Goal: Task Accomplishment & Management: Use online tool/utility

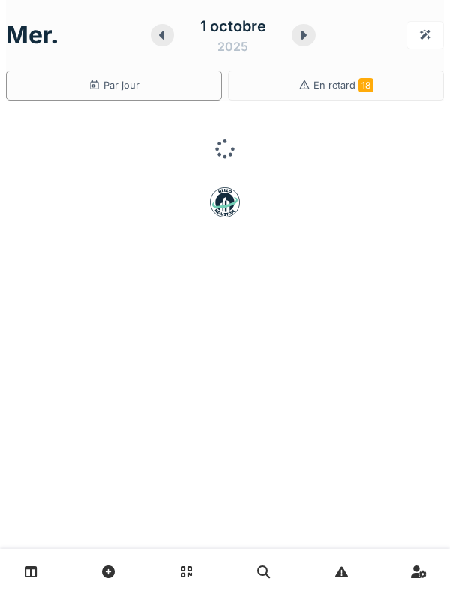
click at [38, 579] on link at bounding box center [31, 572] width 38 height 35
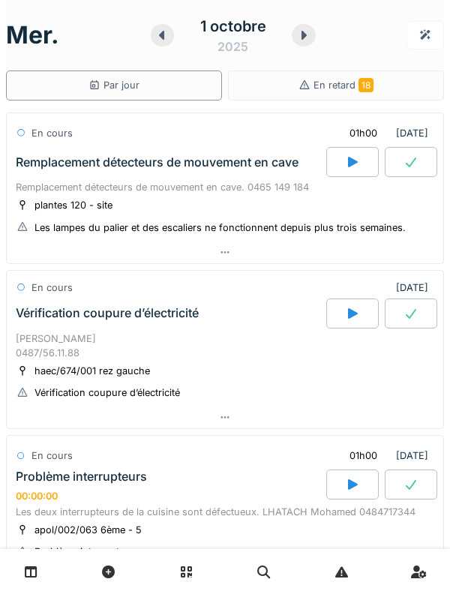
click at [296, 44] on div at bounding box center [304, 35] width 24 height 23
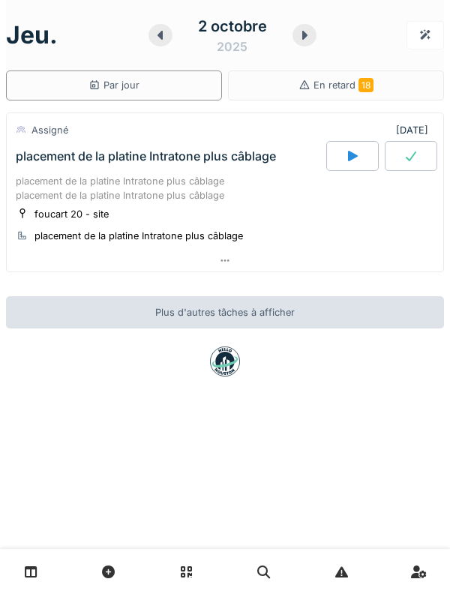
click at [297, 38] on icon at bounding box center [304, 35] width 15 height 12
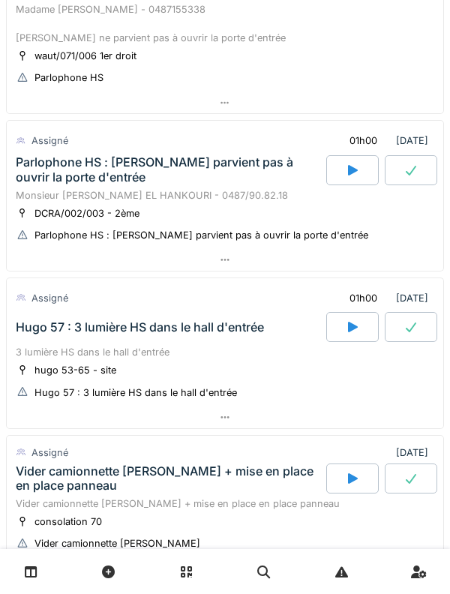
scroll to position [325, 0]
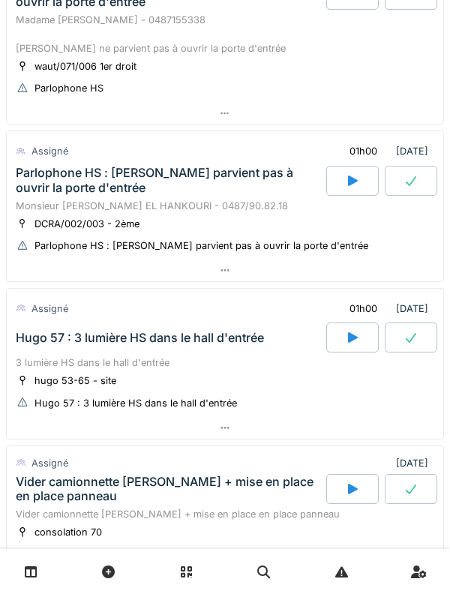
click at [242, 353] on div "Hugo 57 : 3 lumière HS dans le hall d'entrée" at bounding box center [170, 338] width 314 height 30
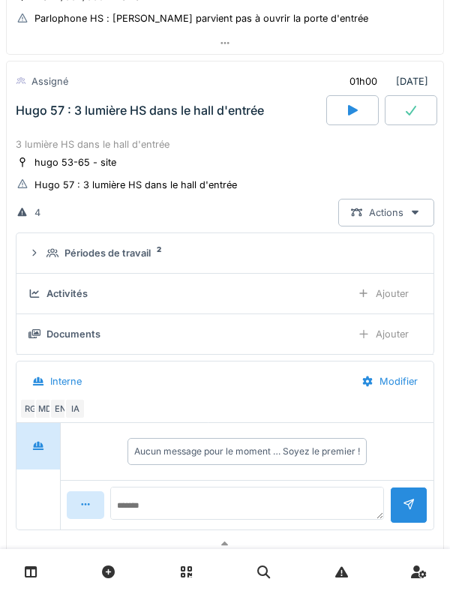
scroll to position [553, 0]
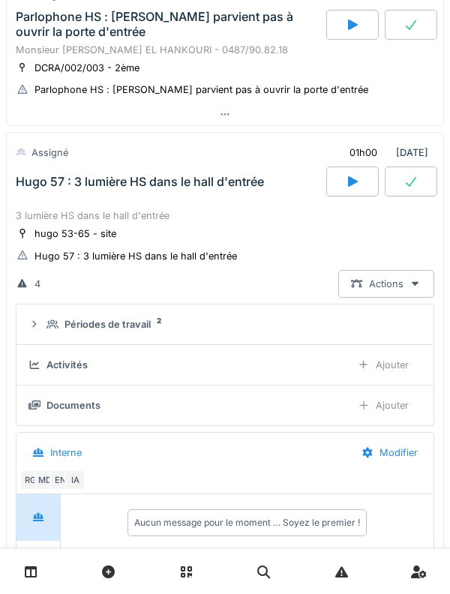
click at [145, 347] on details "Activités Ajouter" at bounding box center [225, 365] width 417 height 41
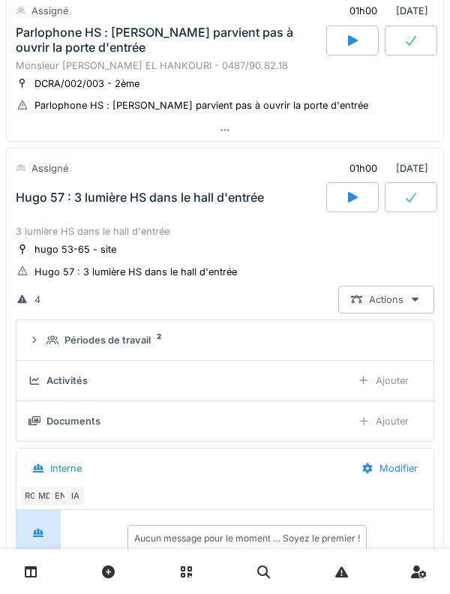
click at [101, 358] on details "Périodes de travail 2" at bounding box center [225, 340] width 417 height 41
click at [101, 342] on div "Périodes de travail" at bounding box center [108, 340] width 86 height 14
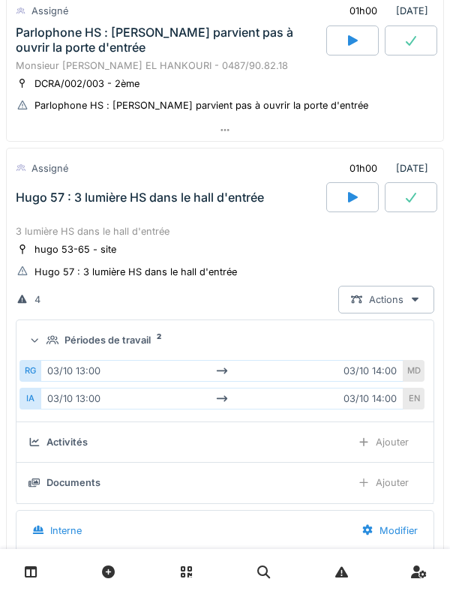
click at [110, 344] on div "Périodes de travail" at bounding box center [108, 340] width 86 height 14
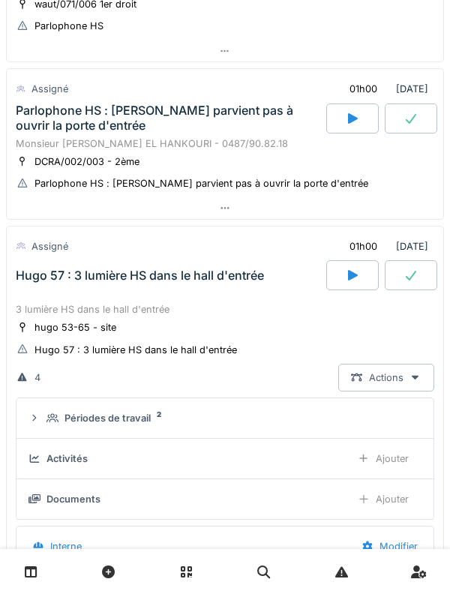
scroll to position [332, 0]
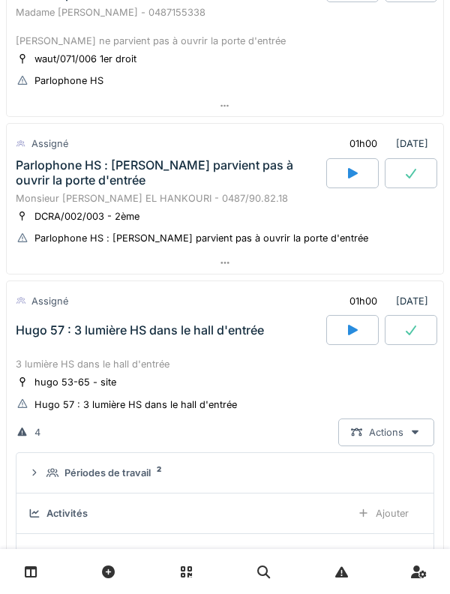
click at [148, 366] on div "3 lumière HS dans le hall d'entrée" at bounding box center [225, 364] width 419 height 14
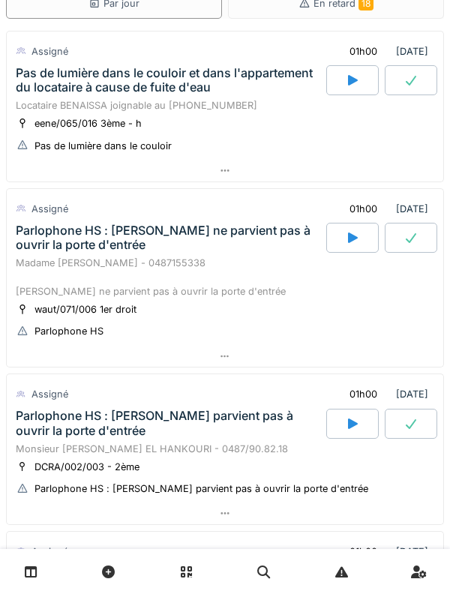
scroll to position [0, 0]
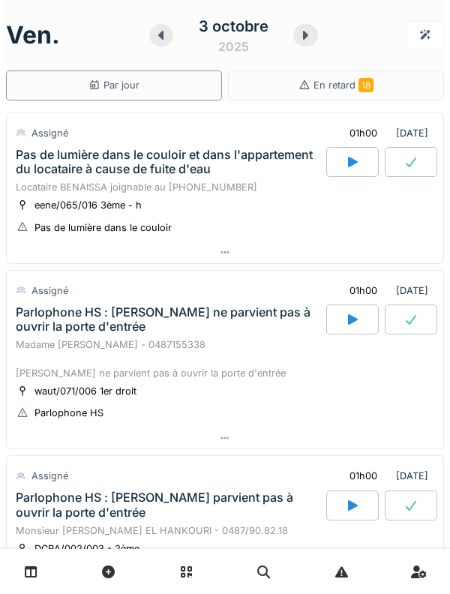
click at [296, 38] on div at bounding box center [305, 35] width 24 height 23
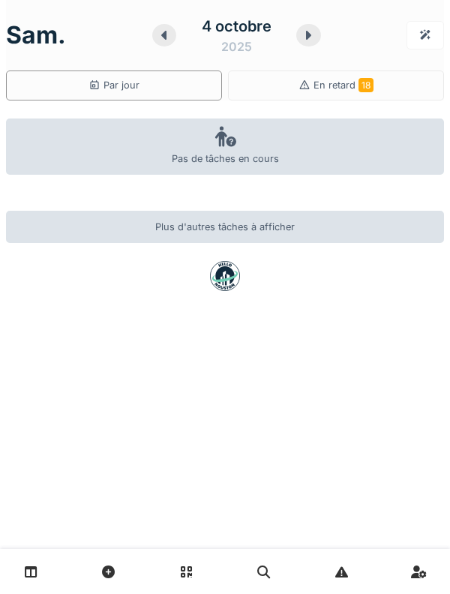
click at [304, 38] on icon at bounding box center [308, 35] width 15 height 12
click at [301, 44] on div at bounding box center [308, 35] width 24 height 23
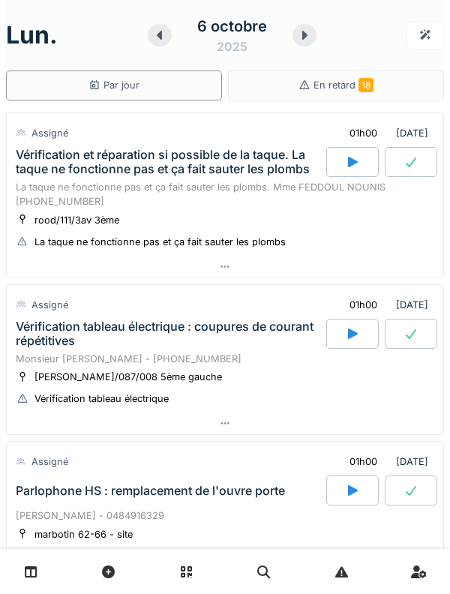
click at [47, 170] on div "Vérification et réparation si possible de la taque. La taque ne fonctionne pas …" at bounding box center [170, 162] width 308 height 29
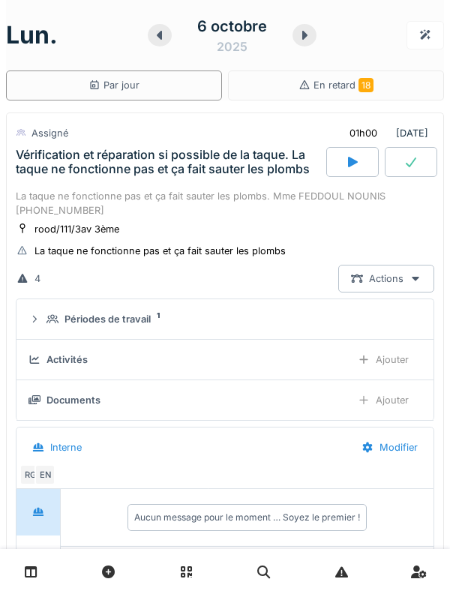
scroll to position [53, 0]
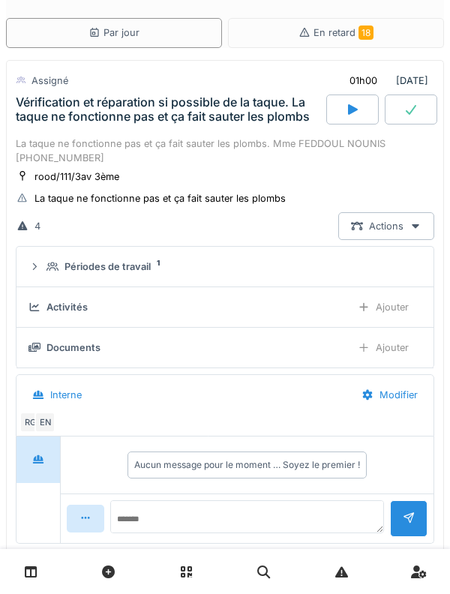
click at [48, 269] on icon at bounding box center [53, 267] width 12 height 10
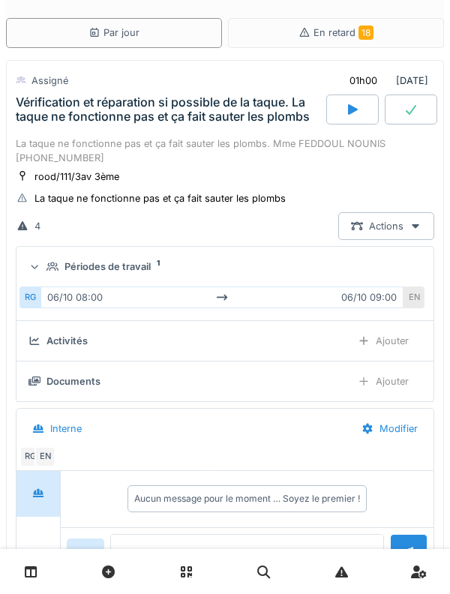
click at [47, 260] on div "Périodes de travail 1" at bounding box center [231, 267] width 369 height 14
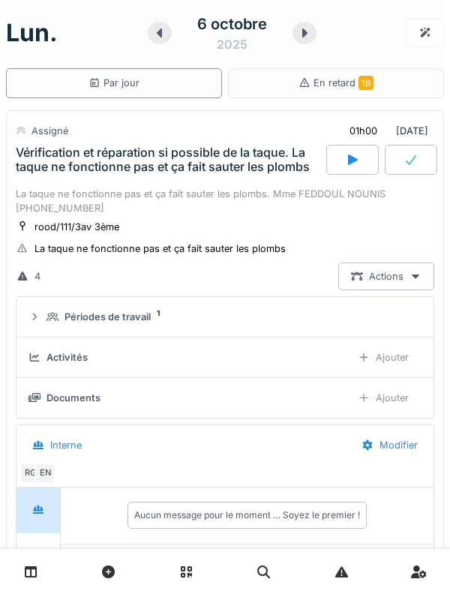
scroll to position [1, 0]
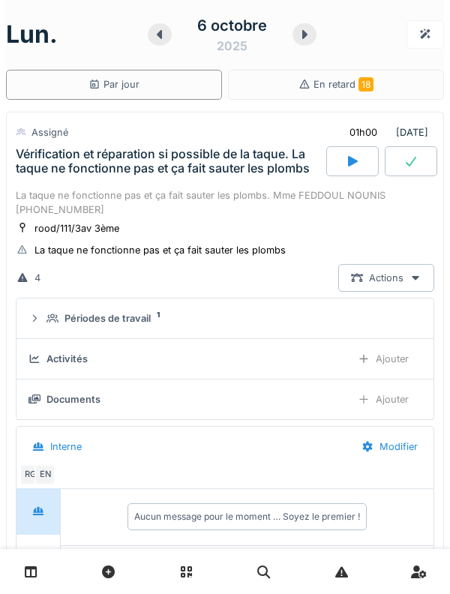
click at [42, 170] on div "Vérification et réparation si possible de la taque. La taque ne fonctionne pas …" at bounding box center [170, 161] width 308 height 29
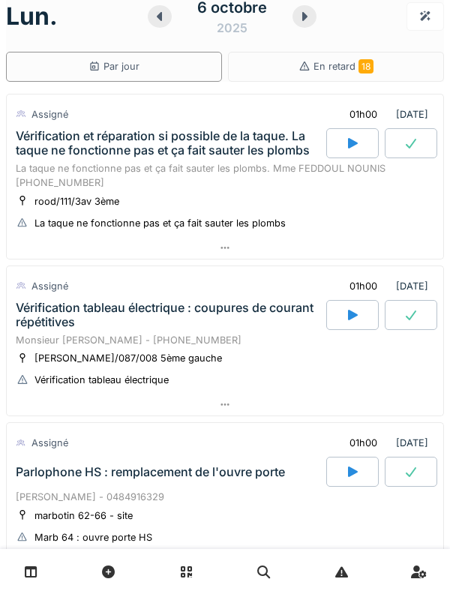
scroll to position [0, 0]
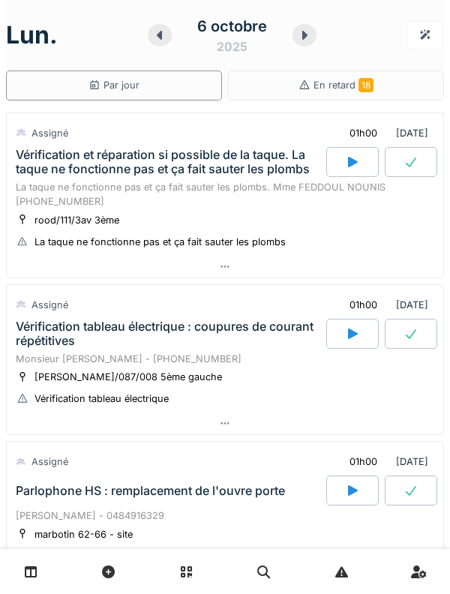
click at [371, 83] on span "18" at bounding box center [366, 85] width 15 height 14
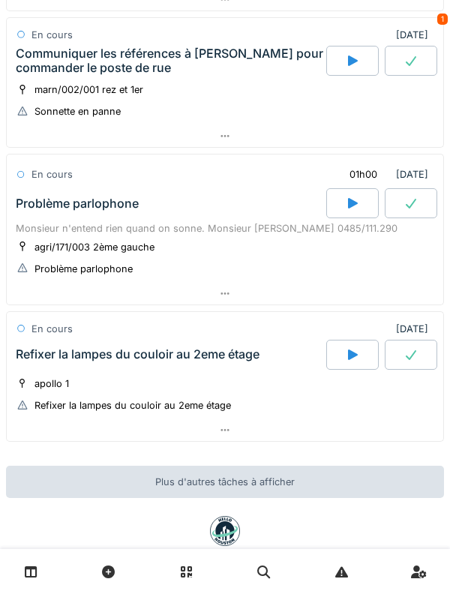
scroll to position [2623, 0]
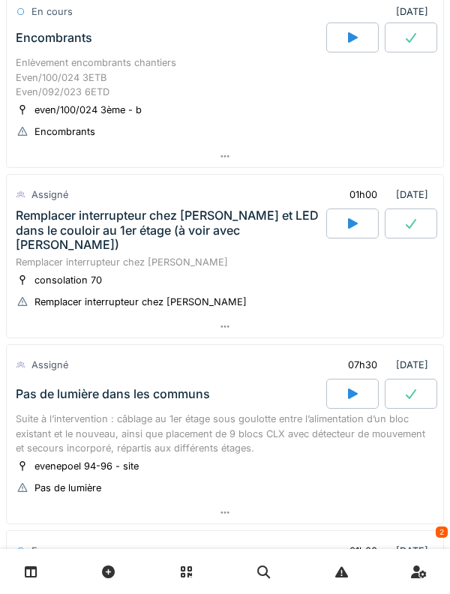
click at [178, 224] on div "Remplacer interrupteur chez Pascale et LED dans le couloir au 1er étage (à voir…" at bounding box center [170, 231] width 308 height 44
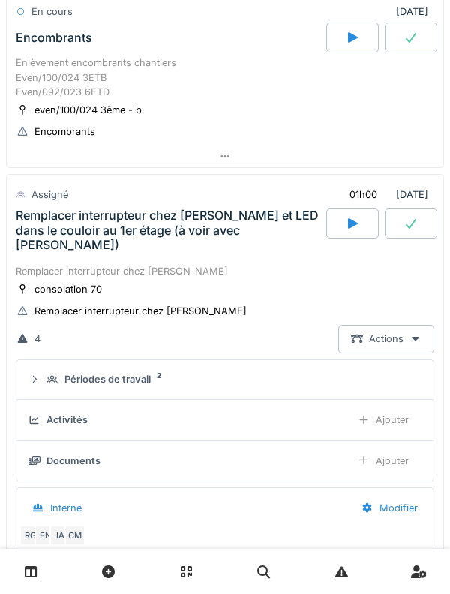
scroll to position [1660, 0]
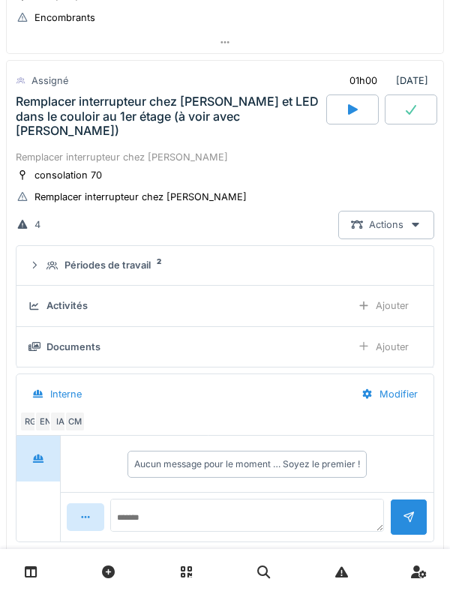
click at [141, 292] on div "Activités Ajouter" at bounding box center [225, 306] width 393 height 28
click at [401, 292] on div "Ajouter" at bounding box center [383, 306] width 77 height 28
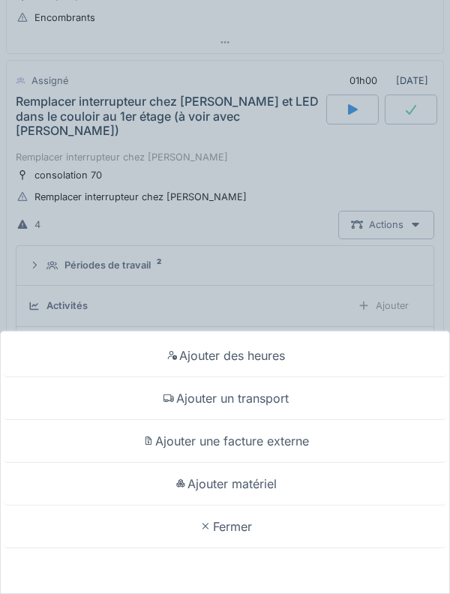
click at [297, 480] on div "Ajouter matériel" at bounding box center [225, 484] width 443 height 43
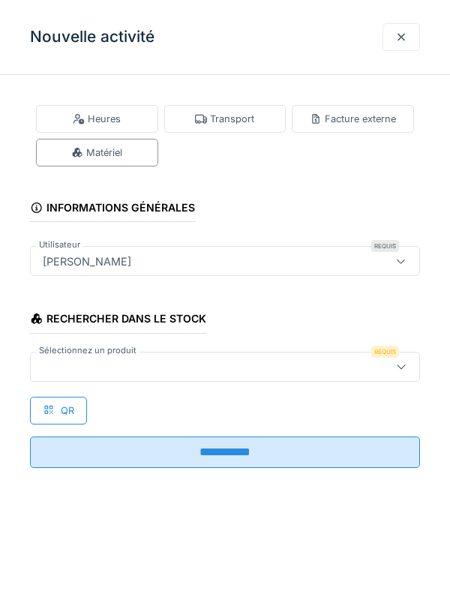
click at [242, 369] on div at bounding box center [200, 367] width 327 height 17
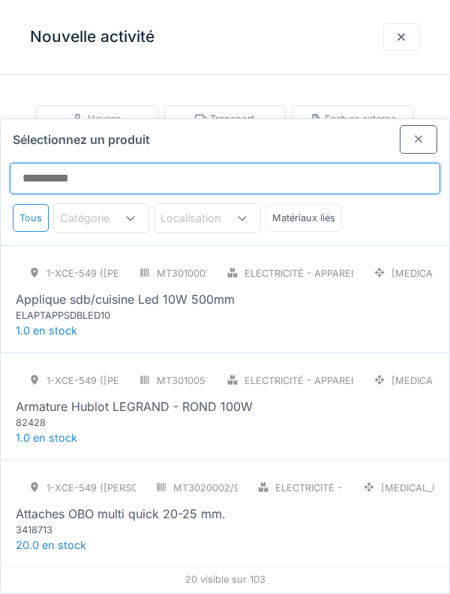
click at [302, 163] on input "Sélectionnez un produit" at bounding box center [225, 179] width 431 height 32
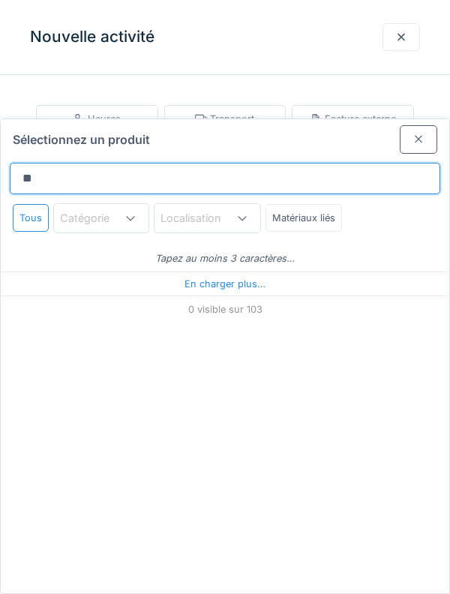
type input "***"
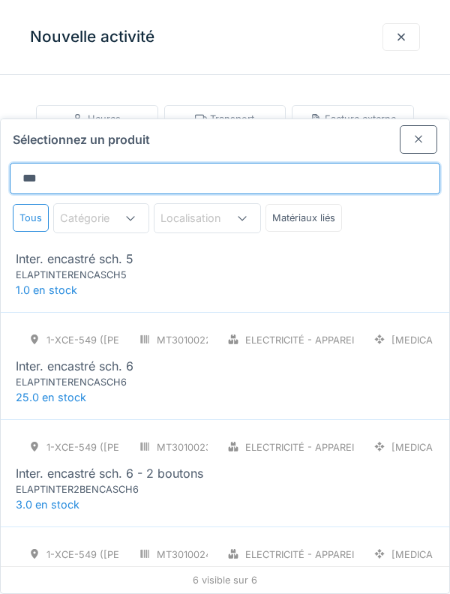
scroll to position [265, 0]
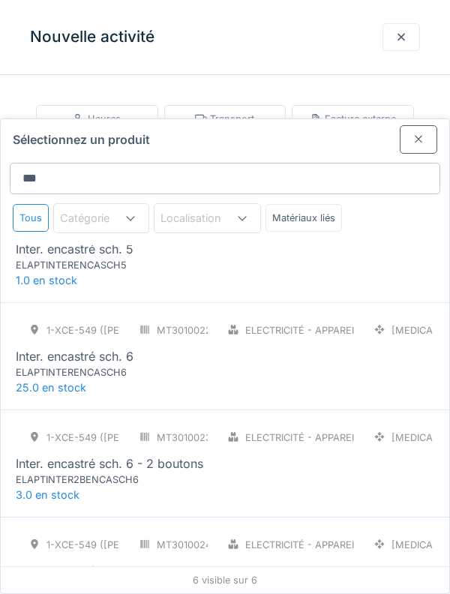
click at [269, 347] on div "Inter. encastré sch. 6" at bounding box center [225, 356] width 419 height 18
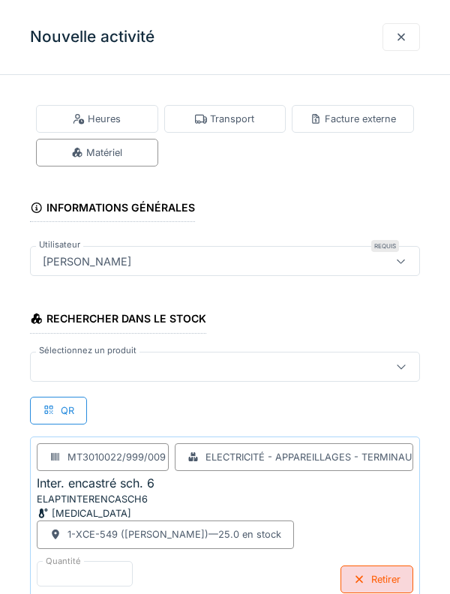
click at [263, 364] on div at bounding box center [200, 367] width 327 height 17
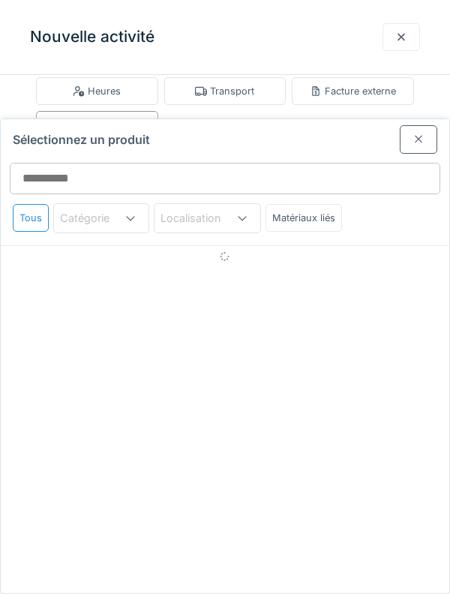
scroll to position [69, 0]
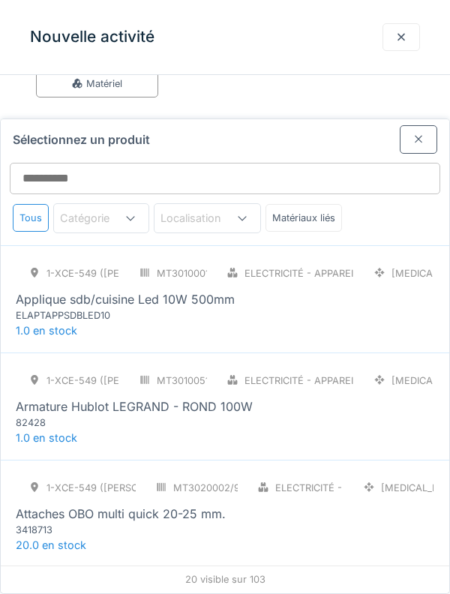
click at [332, 204] on div "Matériaux liés" at bounding box center [304, 218] width 77 height 28
click at [425, 125] on div at bounding box center [419, 139] width 38 height 28
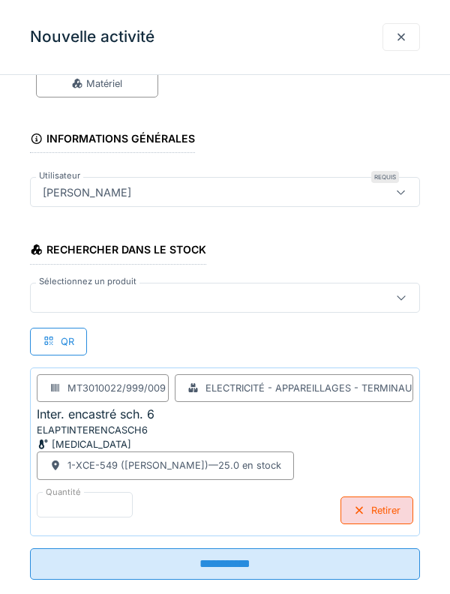
click at [300, 561] on input "**********" at bounding box center [225, 565] width 390 height 32
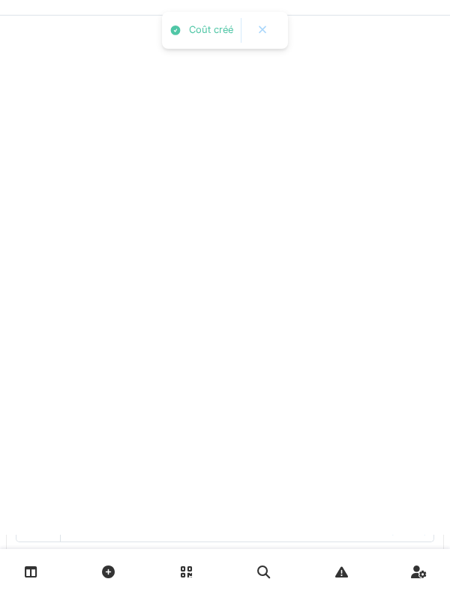
scroll to position [0, 0]
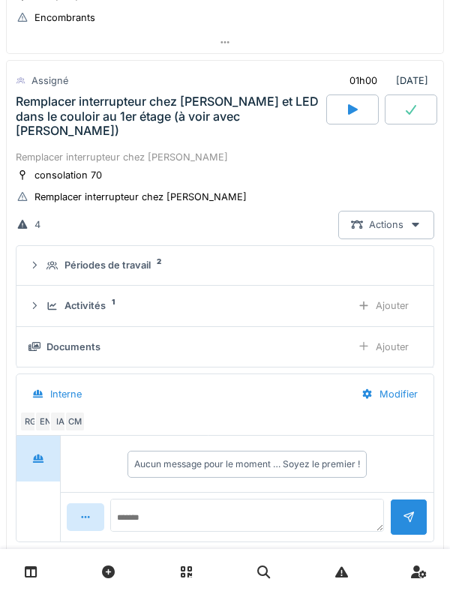
click at [100, 286] on details "Activités 1 Ajouter" at bounding box center [225, 306] width 417 height 41
click at [101, 299] on div "Activités" at bounding box center [85, 306] width 41 height 14
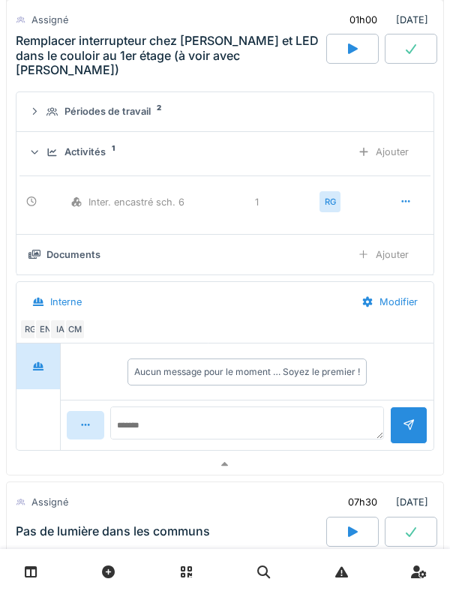
scroll to position [1814, 0]
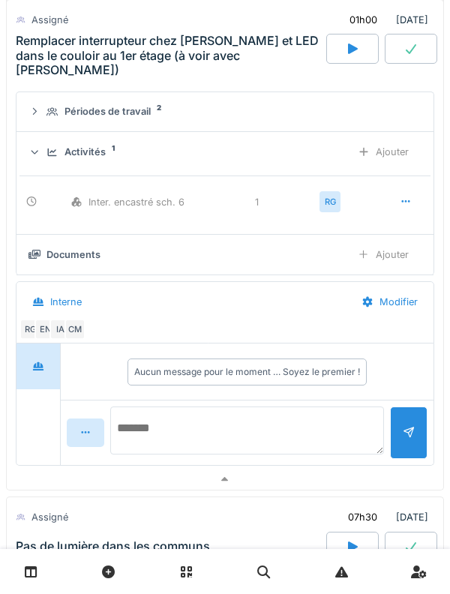
click at [271, 414] on textarea at bounding box center [247, 431] width 274 height 48
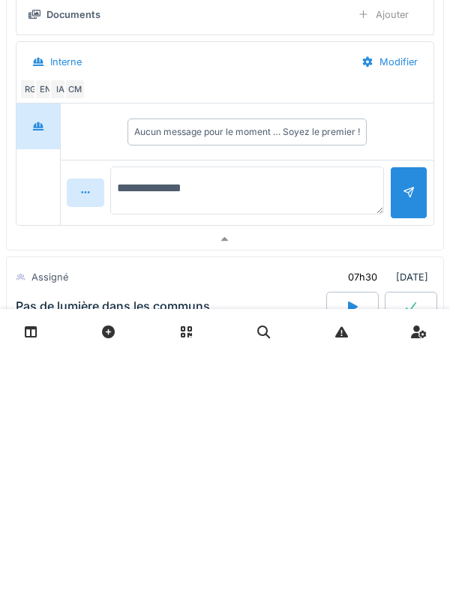
type textarea "**********"
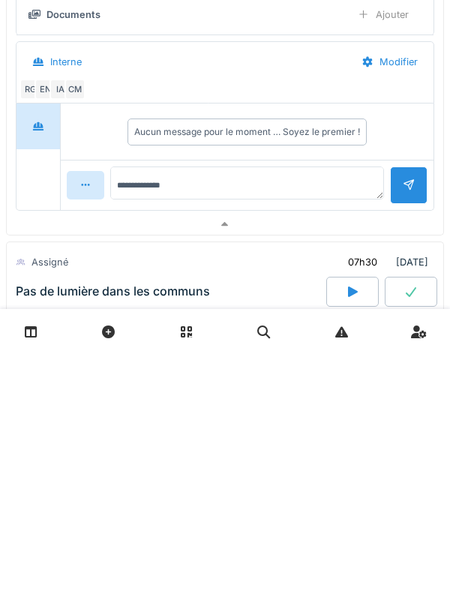
click at [424, 431] on div at bounding box center [409, 425] width 38 height 37
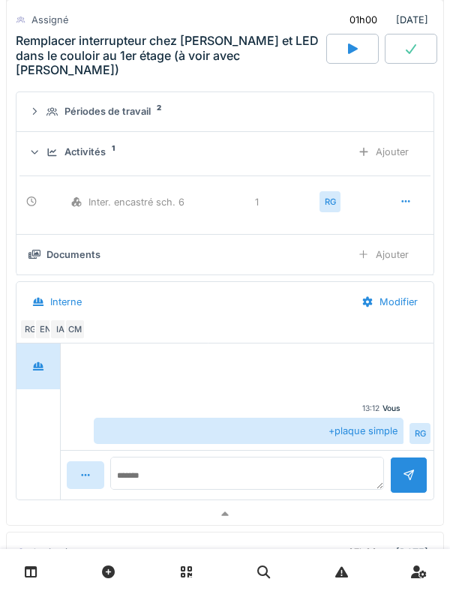
click at [392, 146] on div "Ajouter" at bounding box center [383, 152] width 77 height 28
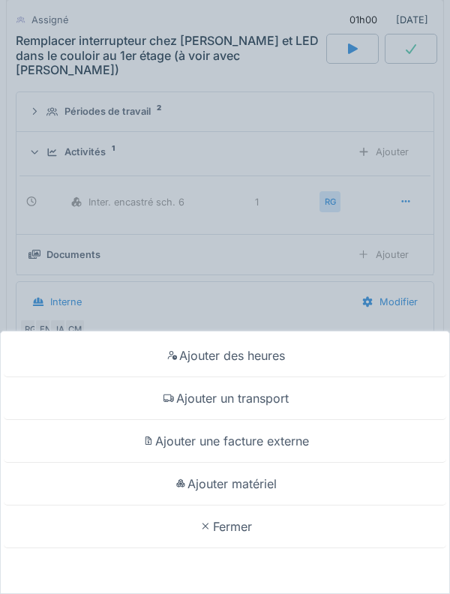
click at [314, 347] on div "Ajouter des heures" at bounding box center [225, 356] width 443 height 43
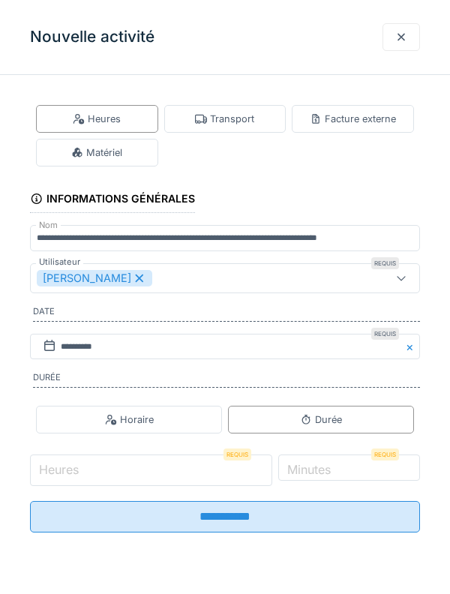
click at [156, 475] on input "Heures" at bounding box center [151, 471] width 242 height 32
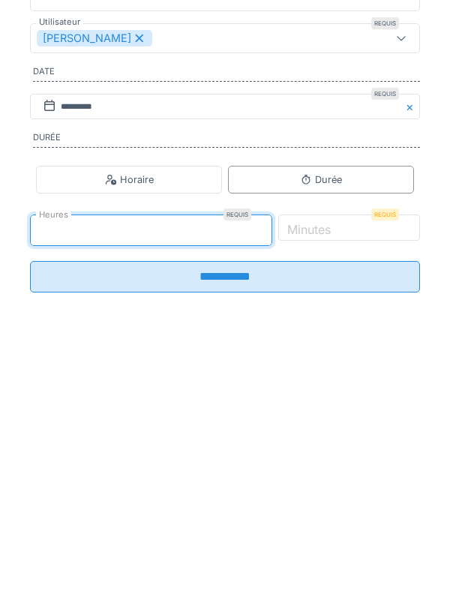
type input "*"
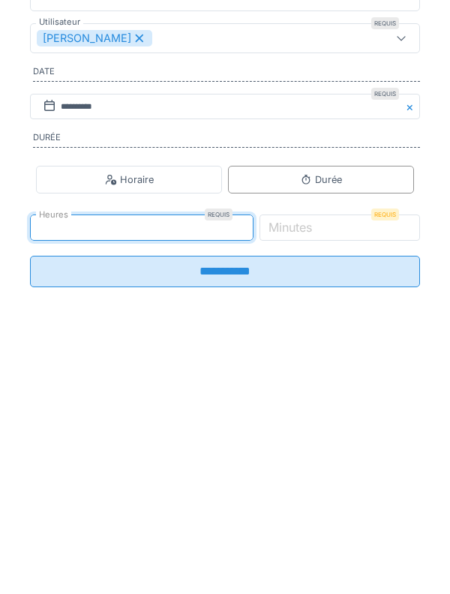
click at [315, 477] on label "Minutes" at bounding box center [291, 468] width 50 height 18
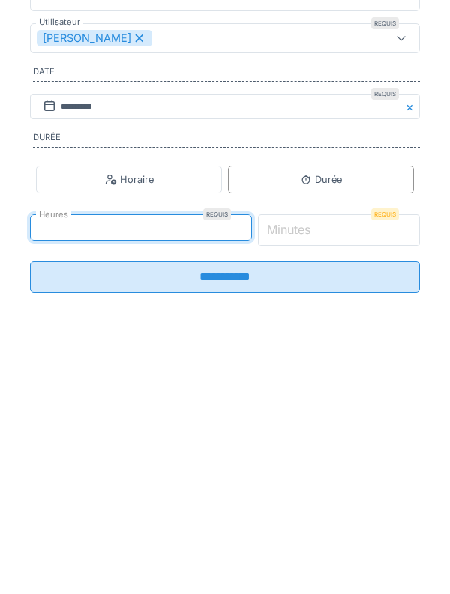
click at [355, 480] on input "*" at bounding box center [339, 471] width 163 height 32
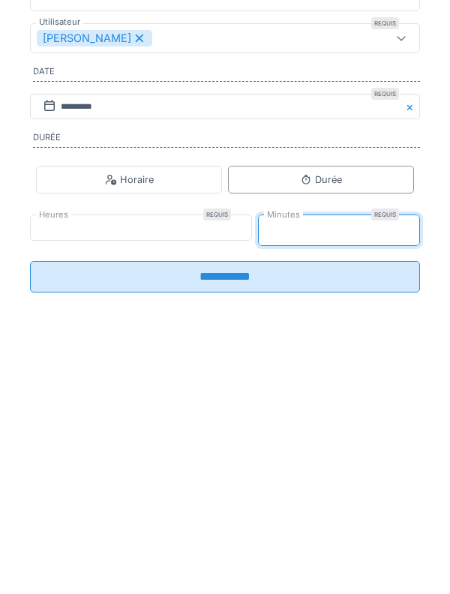
type input "**"
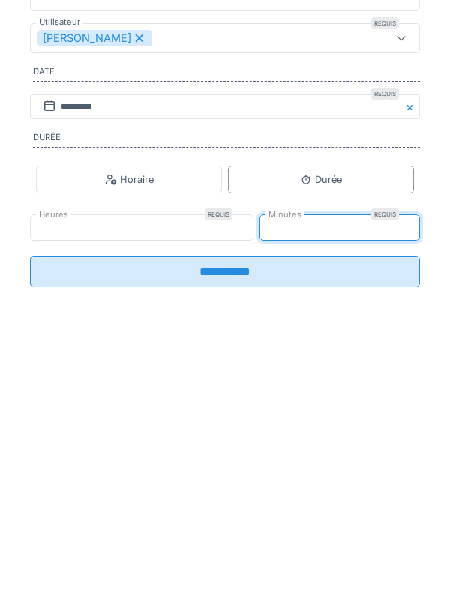
click at [332, 514] on input "**********" at bounding box center [225, 512] width 390 height 32
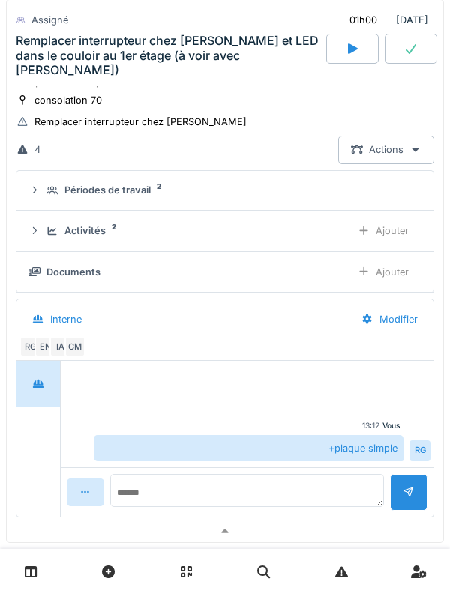
scroll to position [1689, 0]
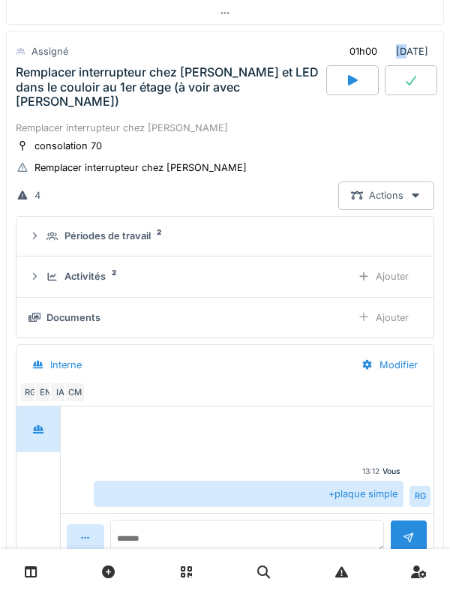
click at [201, 73] on div "Remplacer interrupteur chez Pascale et LED dans le couloir au 1er étage (à voir…" at bounding box center [170, 87] width 308 height 44
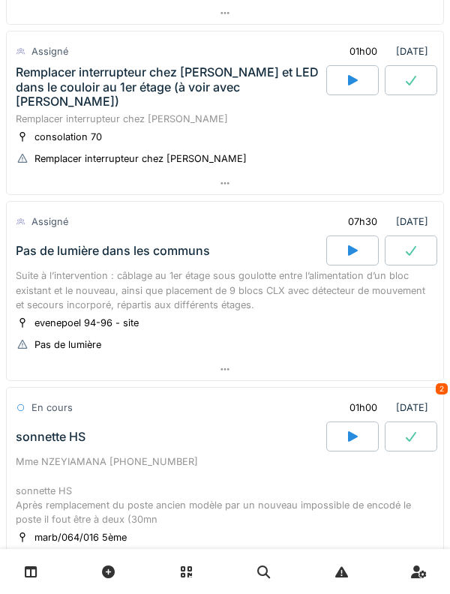
click at [89, 80] on div "Remplacer interrupteur chez Pascale et LED dans le couloir au 1er étage (à voir…" at bounding box center [170, 87] width 308 height 44
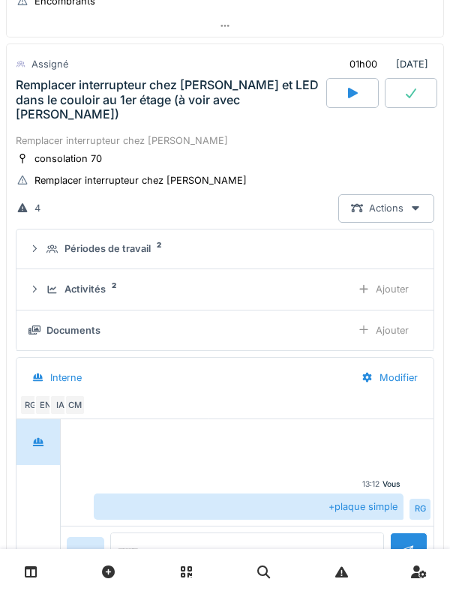
scroll to position [1660, 0]
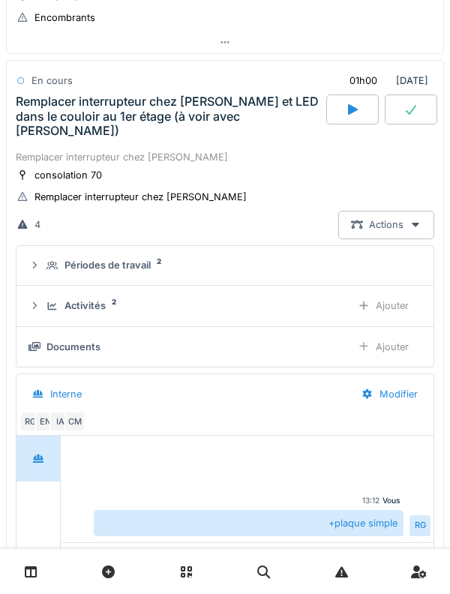
click at [67, 258] on div "Périodes de travail" at bounding box center [108, 265] width 86 height 14
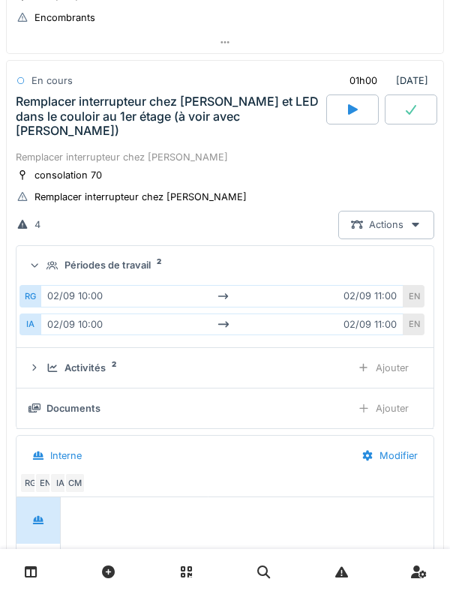
click at [63, 258] on div "Périodes de travail 2" at bounding box center [231, 265] width 369 height 14
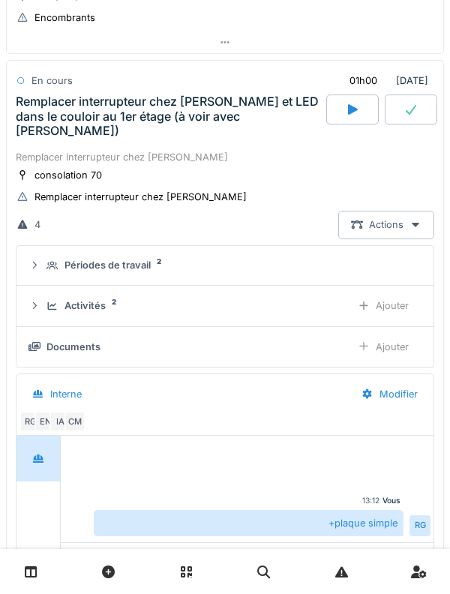
click at [63, 292] on div "Activités 2 Ajouter" at bounding box center [225, 306] width 393 height 28
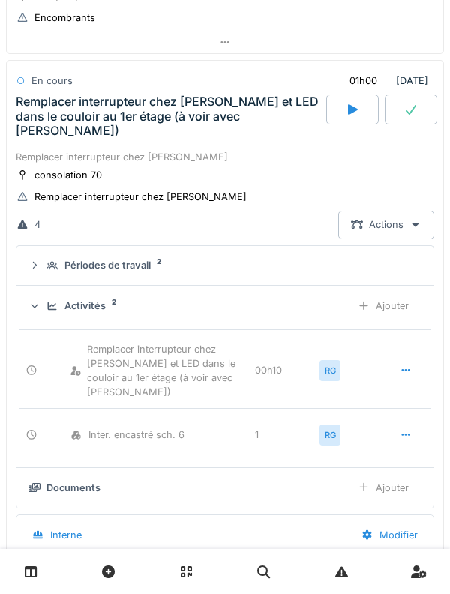
click at [59, 299] on div "Activités 2" at bounding box center [193, 306] width 293 height 14
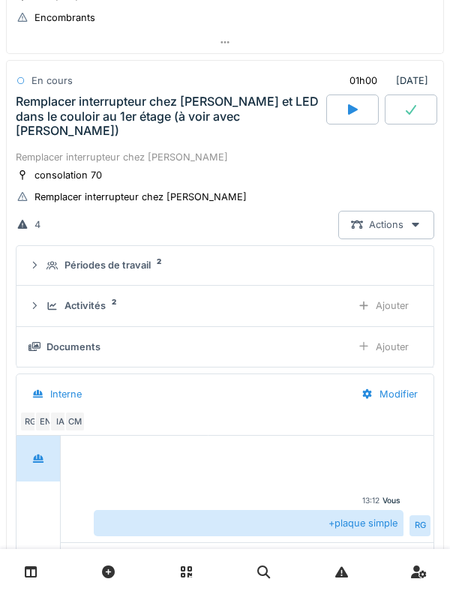
click at [59, 292] on div "Activités 2 Ajouter" at bounding box center [225, 306] width 393 height 28
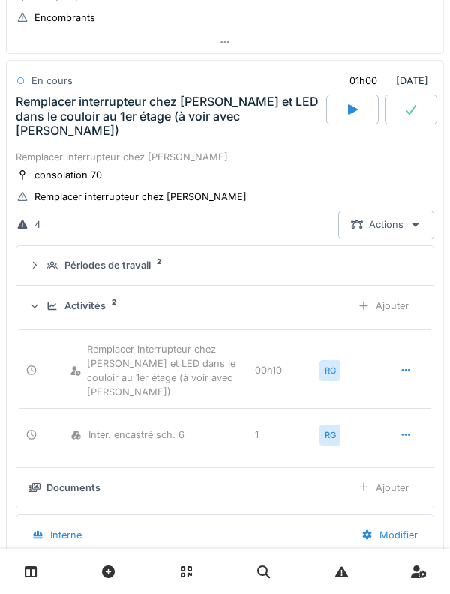
click at [61, 269] on details "Périodes de travail 2" at bounding box center [225, 266] width 417 height 41
click at [57, 302] on icon at bounding box center [53, 307] width 12 height 10
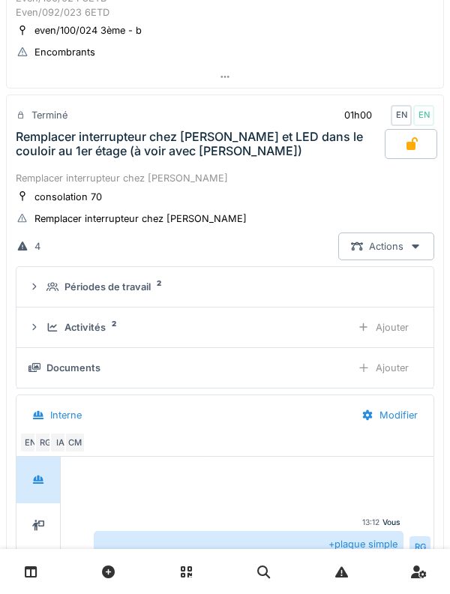
scroll to position [1658, 0]
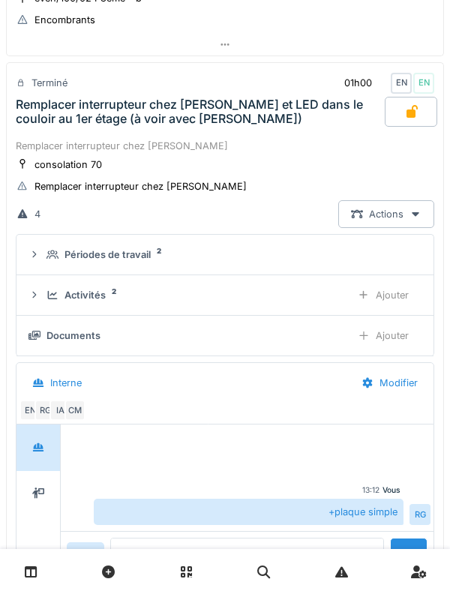
click at [47, 283] on div "Activités 2 Ajouter" at bounding box center [225, 295] width 393 height 28
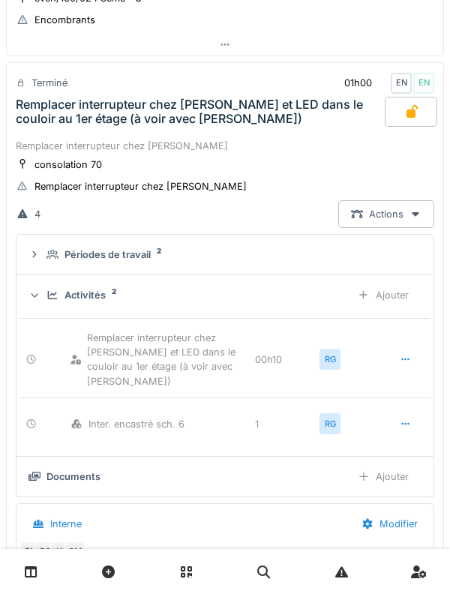
click at [51, 305] on div "Activités 2 Ajouter" at bounding box center [225, 295] width 393 height 28
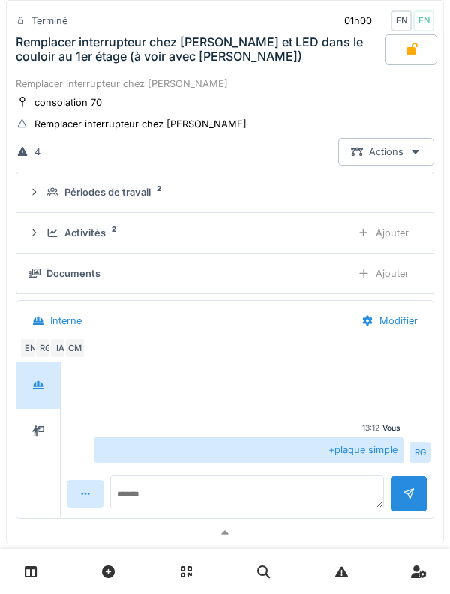
scroll to position [1758, 0]
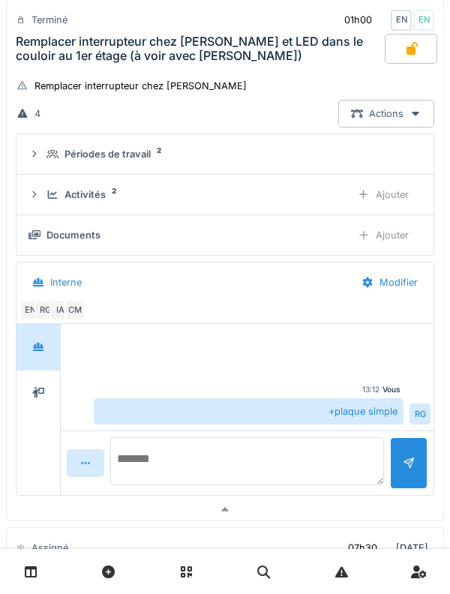
click at [248, 453] on textarea at bounding box center [247, 461] width 274 height 48
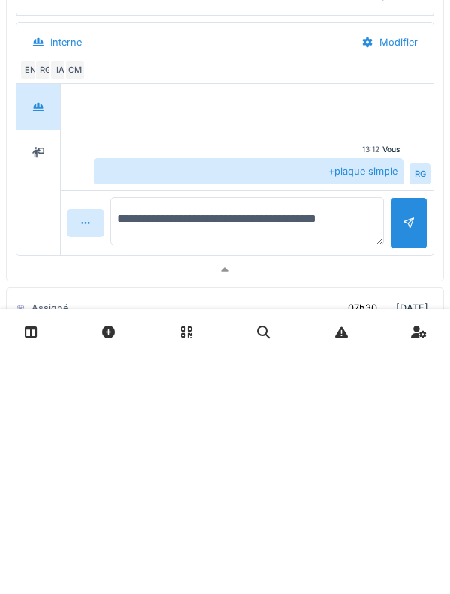
type textarea "**********"
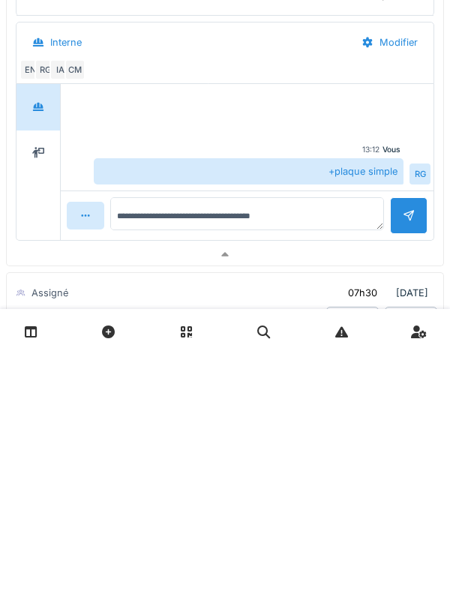
click at [413, 472] on div at bounding box center [409, 455] width 38 height 37
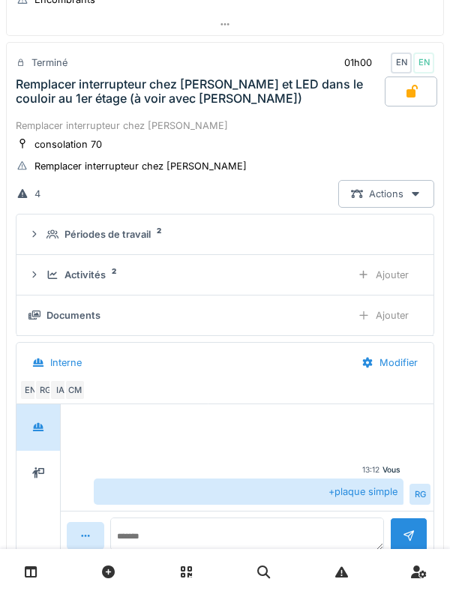
scroll to position [1664, 0]
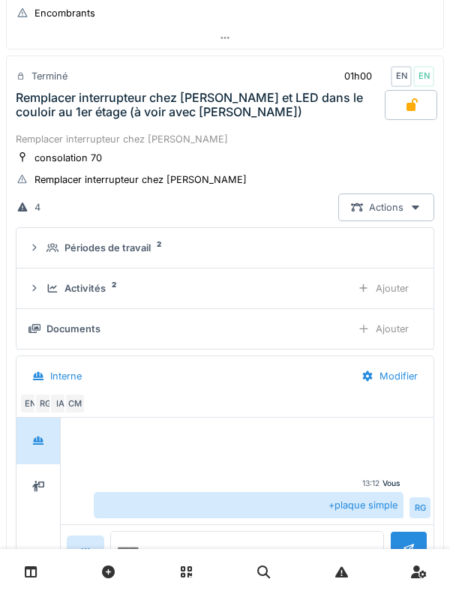
click at [53, 293] on icon at bounding box center [53, 288] width 10 height 8
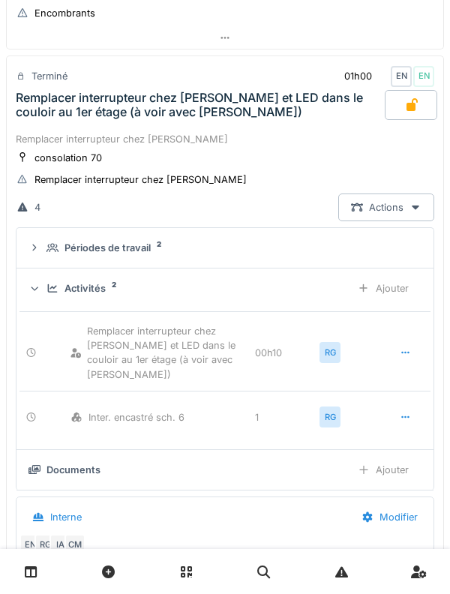
click at [53, 287] on icon at bounding box center [53, 288] width 10 height 8
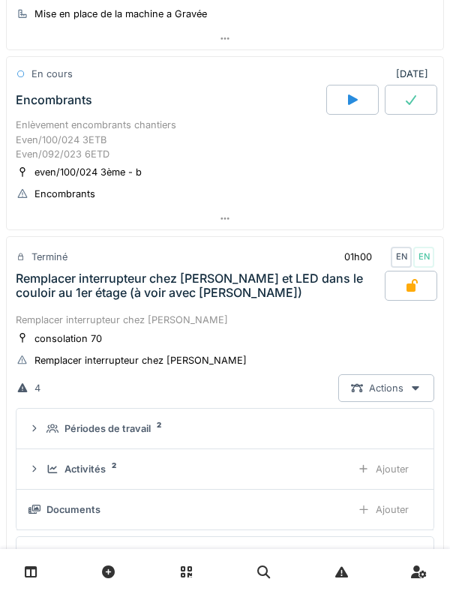
scroll to position [1481, 0]
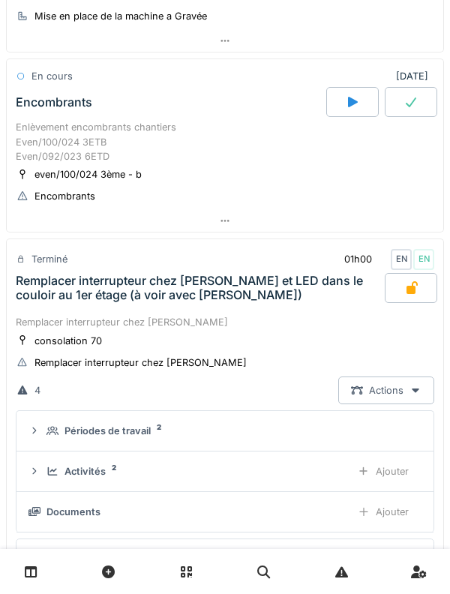
click at [14, 278] on div "Remplacer interrupteur chez Pascale et LED dans le couloir au 1er étage (à voir…" at bounding box center [199, 288] width 372 height 30
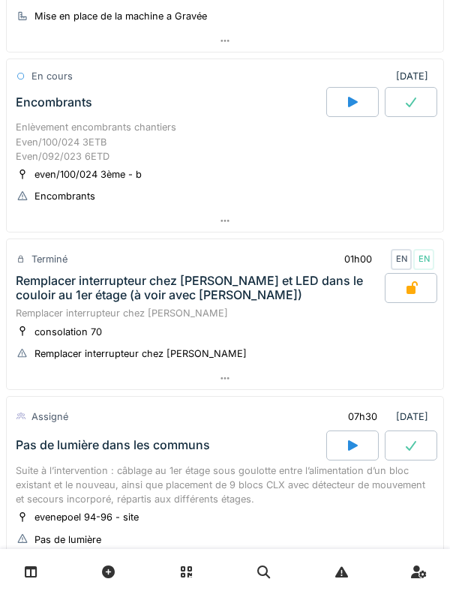
click at [59, 276] on div "Remplacer interrupteur chez Pascale et LED dans le couloir au 1er étage (à voir…" at bounding box center [199, 288] width 366 height 29
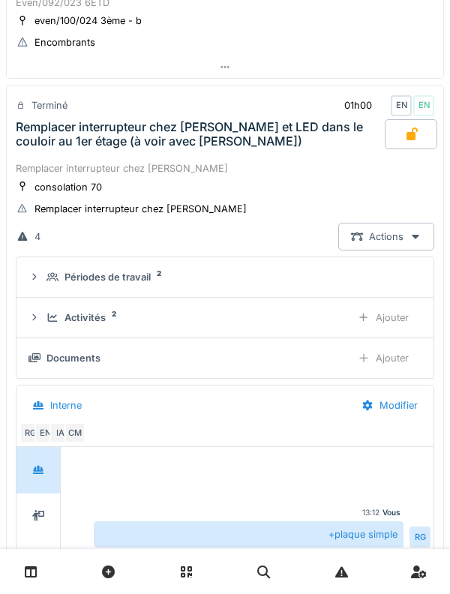
scroll to position [1660, 0]
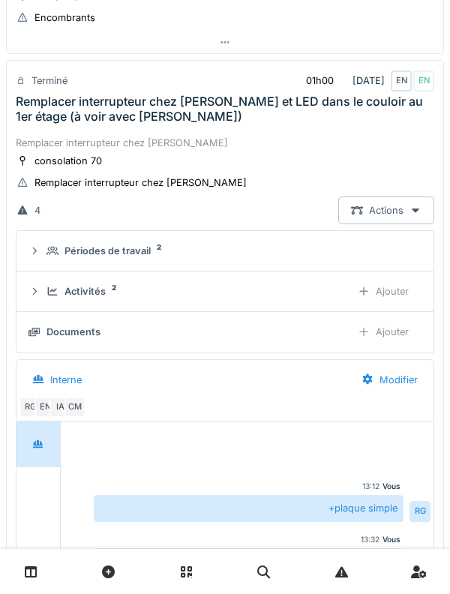
click at [50, 290] on icon at bounding box center [53, 292] width 12 height 10
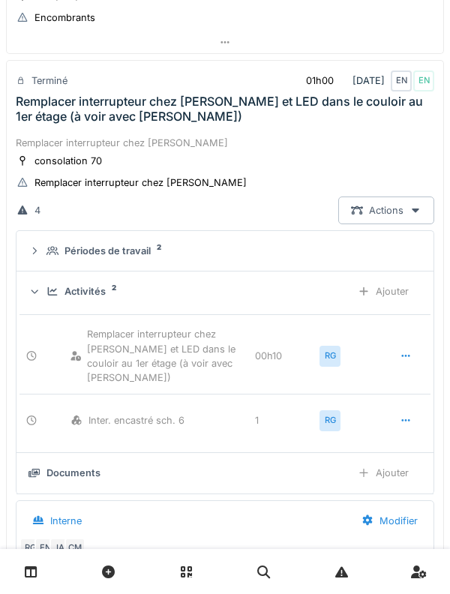
click at [367, 287] on icon at bounding box center [364, 292] width 12 height 10
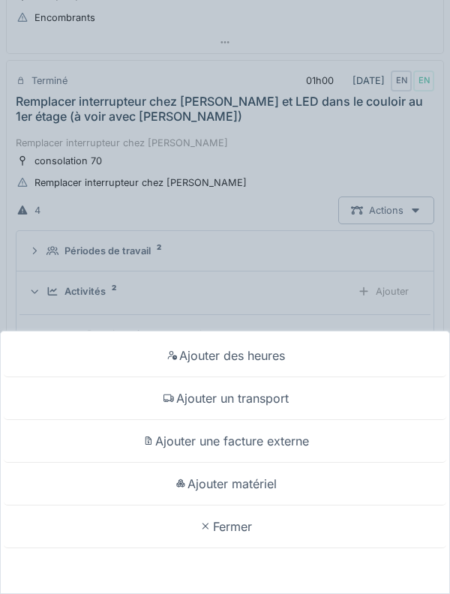
click at [189, 491] on div "Ajouter matériel" at bounding box center [225, 484] width 443 height 43
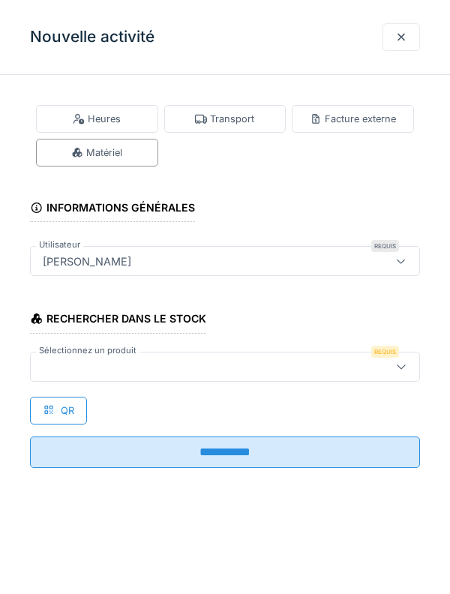
click at [75, 365] on div at bounding box center [200, 367] width 327 height 17
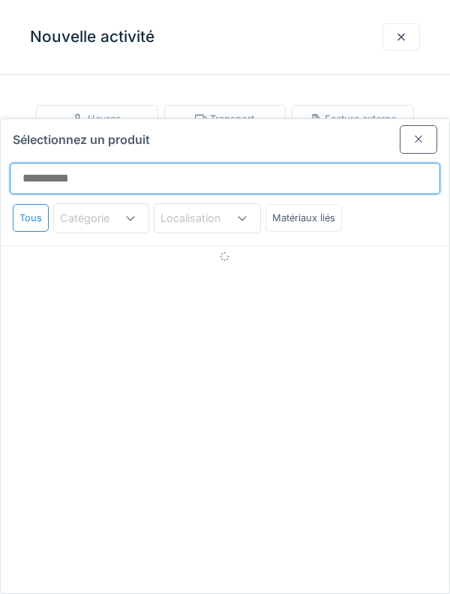
click at [35, 163] on input "Sélectionnez un produit" at bounding box center [225, 179] width 431 height 32
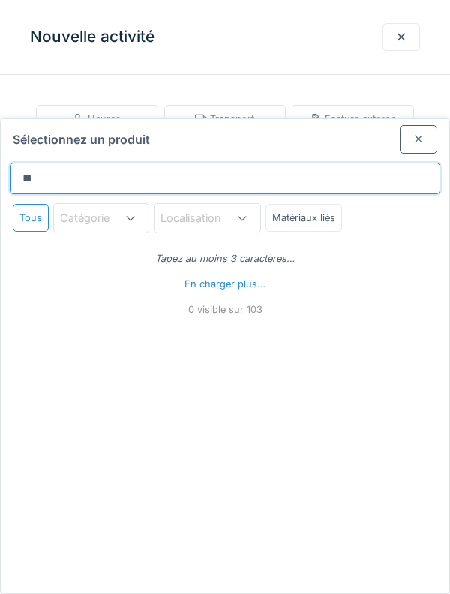
type input "***"
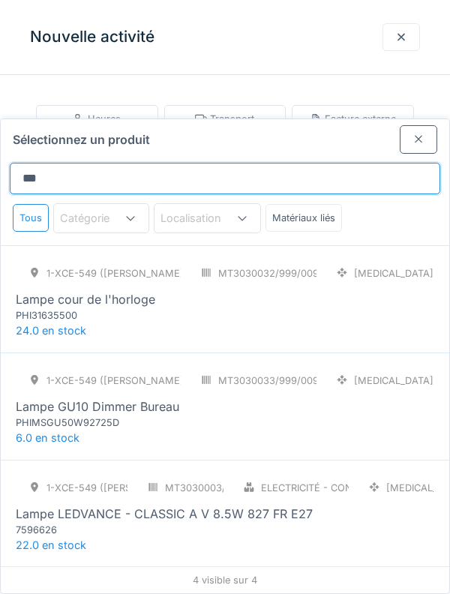
scroll to position [50, 0]
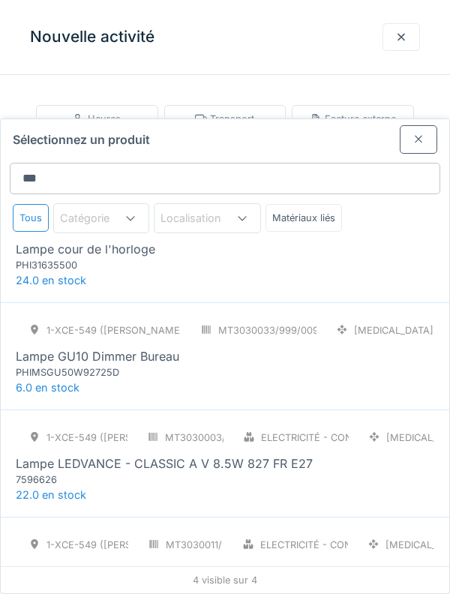
click at [425, 125] on div at bounding box center [419, 139] width 38 height 28
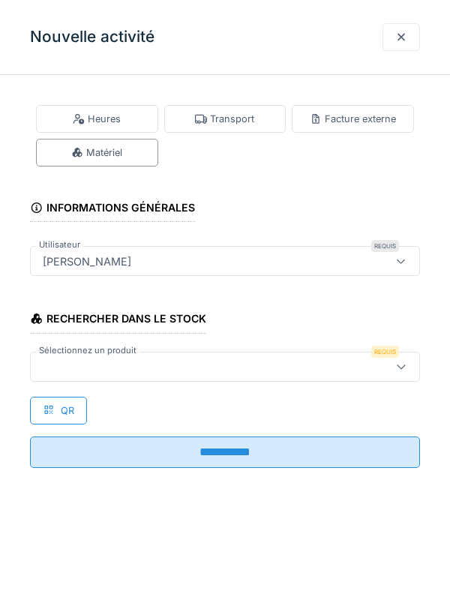
click at [403, 38] on div at bounding box center [401, 37] width 12 height 14
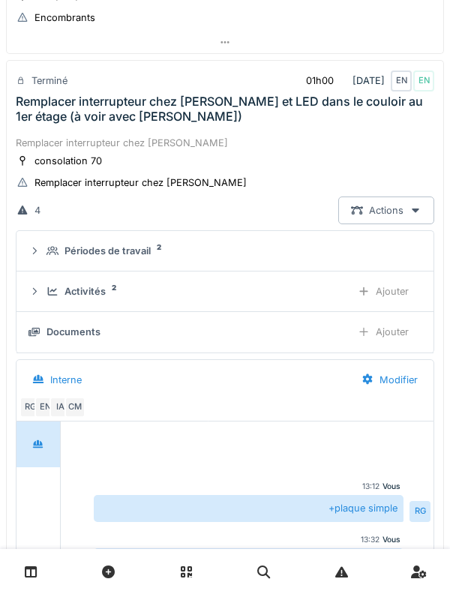
click at [52, 246] on icon at bounding box center [53, 251] width 12 height 10
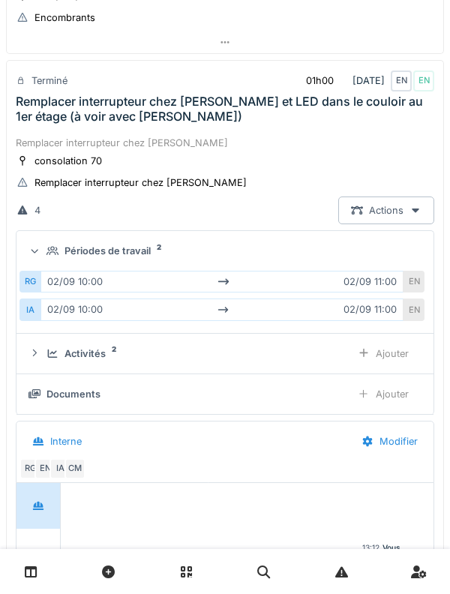
click at [43, 254] on div "Périodes de travail 2" at bounding box center [225, 251] width 393 height 14
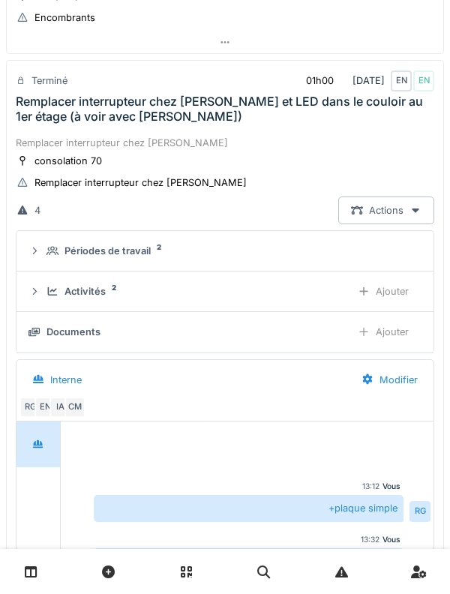
click at [42, 120] on div "Remplacer interrupteur chez Pascale et LED dans le couloir au 1er étage (à voir…" at bounding box center [225, 109] width 419 height 29
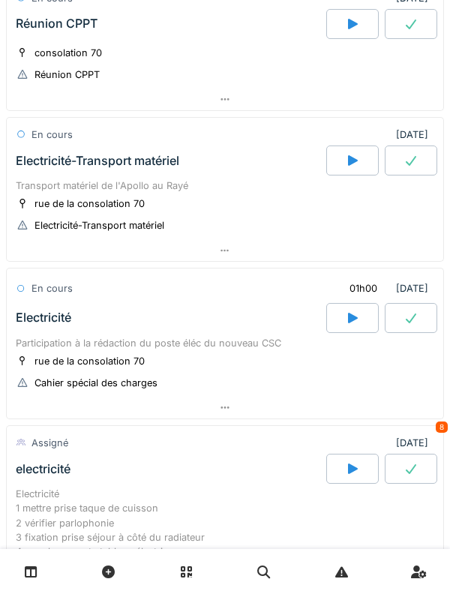
scroll to position [0, 0]
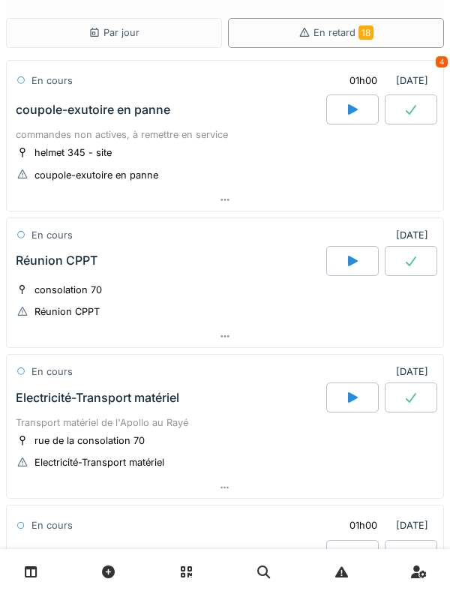
click at [28, 576] on icon at bounding box center [31, 572] width 13 height 13
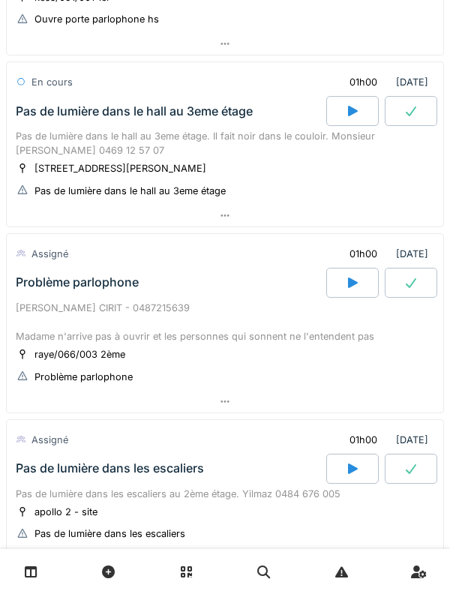
scroll to position [819, 0]
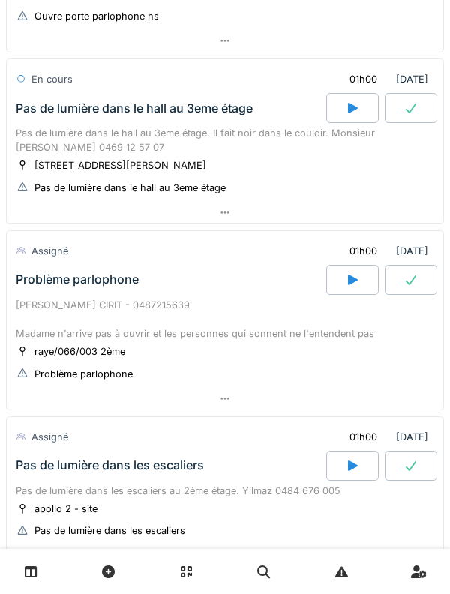
click at [344, 102] on div at bounding box center [352, 108] width 53 height 30
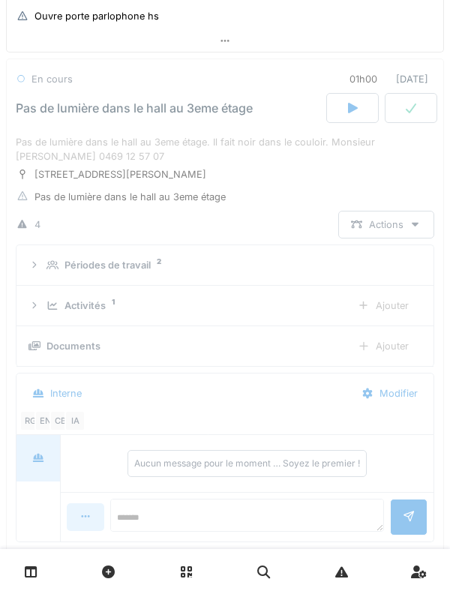
scroll to position [817, 0]
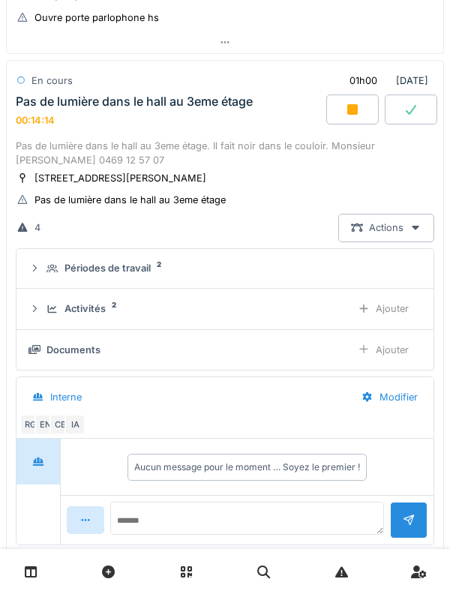
click at [56, 301] on div "Activités 2 Ajouter" at bounding box center [225, 309] width 393 height 28
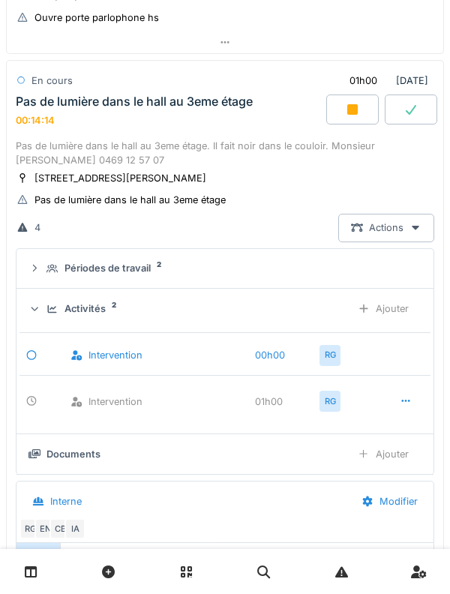
click at [394, 311] on div "Ajouter" at bounding box center [383, 309] width 77 height 28
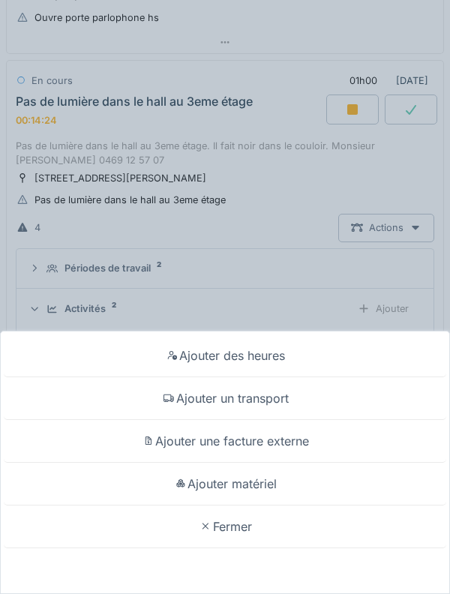
click at [374, 498] on div "Ajouter matériel" at bounding box center [225, 484] width 443 height 43
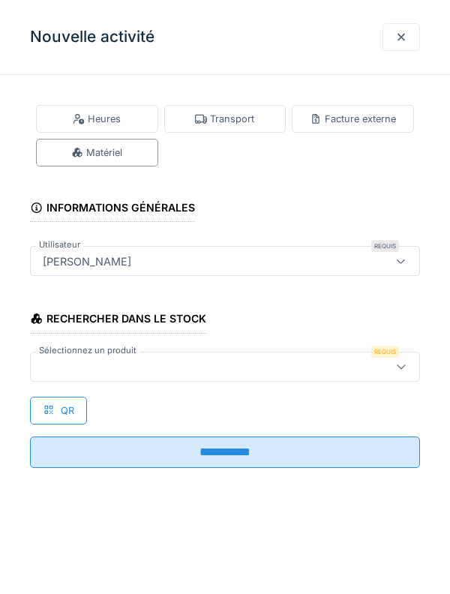
click at [304, 361] on div at bounding box center [200, 367] width 327 height 17
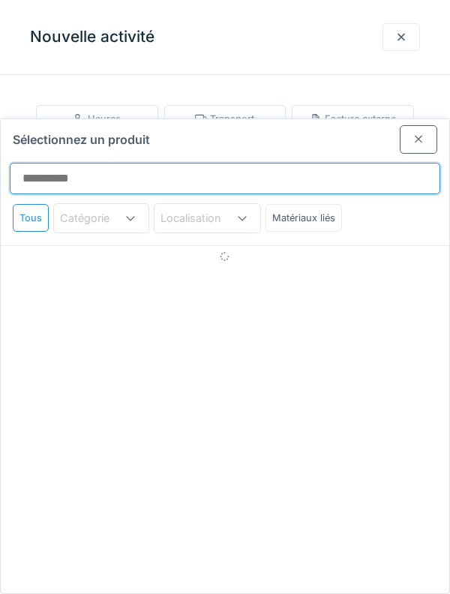
click at [287, 163] on input "Sélectionnez un produit" at bounding box center [225, 179] width 431 height 32
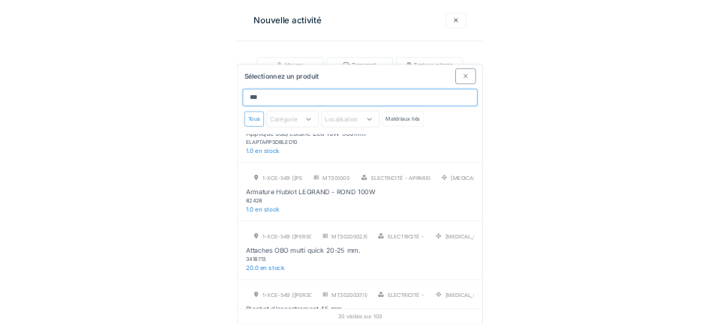
scroll to position [0, 0]
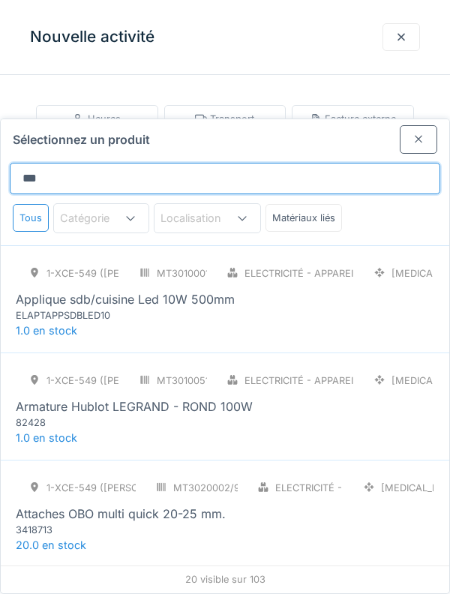
click at [390, 163] on input "***" at bounding box center [225, 179] width 431 height 32
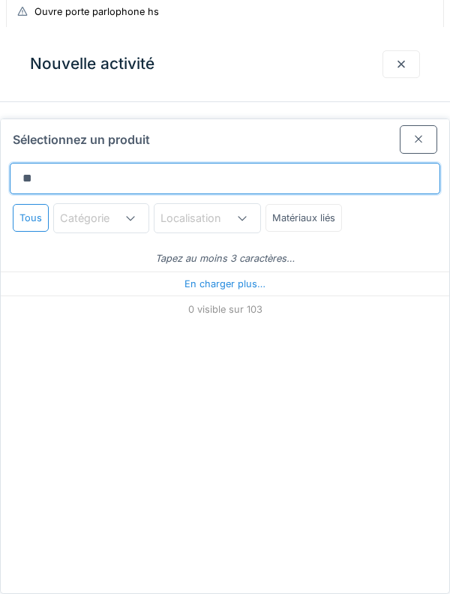
scroll to position [817, 0]
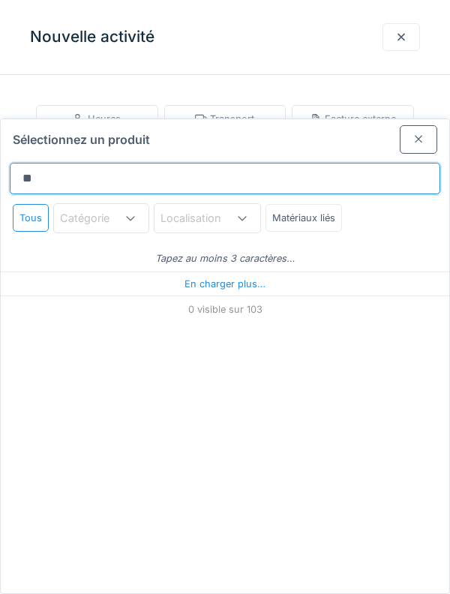
click at [368, 163] on input "**" at bounding box center [225, 179] width 431 height 32
type input "***"
